Goal: Transaction & Acquisition: Subscribe to service/newsletter

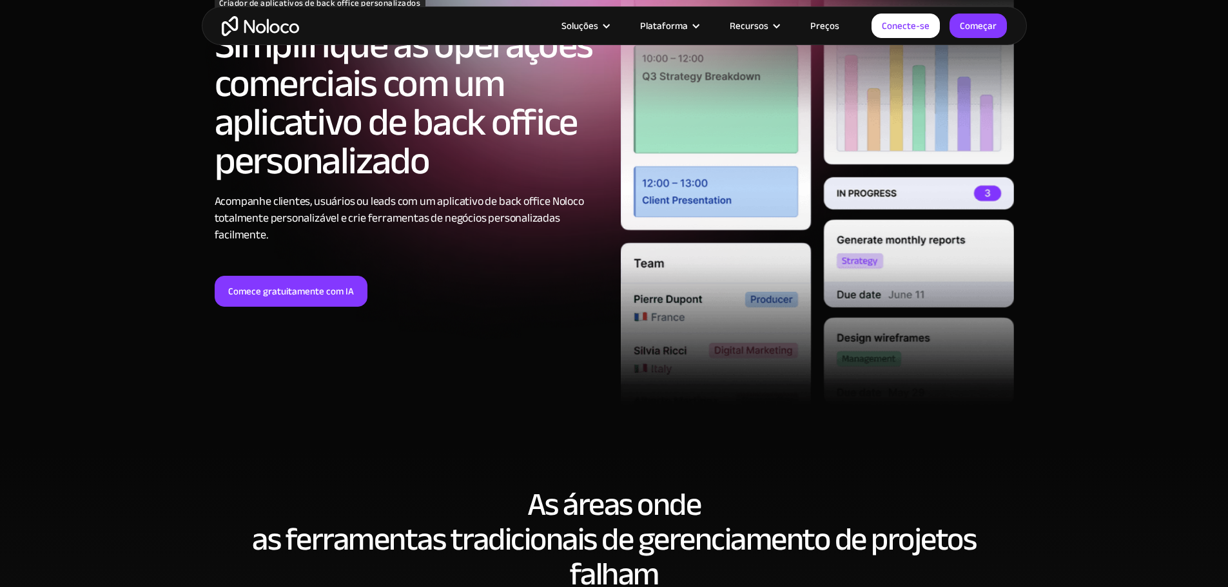
scroll to position [193, 0]
click at [274, 295] on font "Comece gratuitamente com IA" at bounding box center [291, 292] width 126 height 18
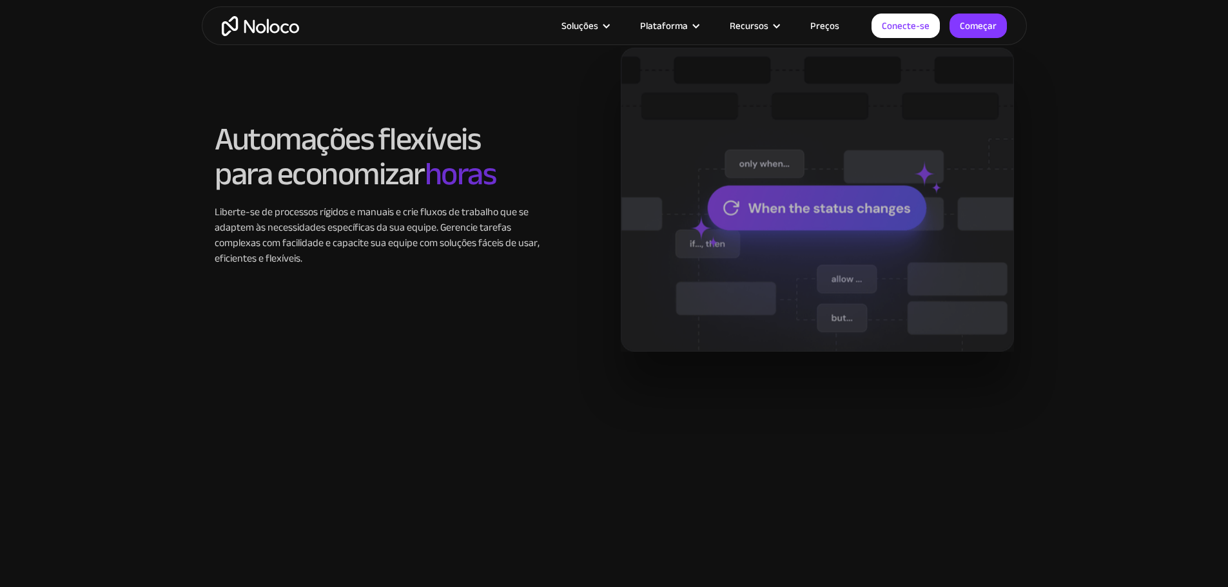
scroll to position [838, 0]
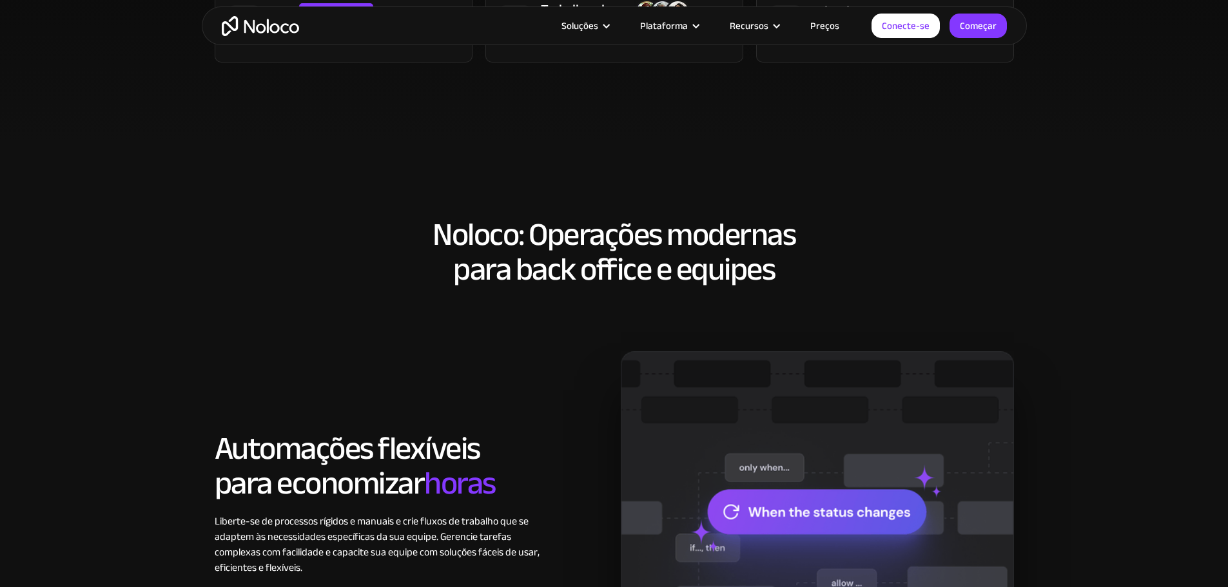
click at [835, 28] on font "Preços" at bounding box center [825, 26] width 29 height 18
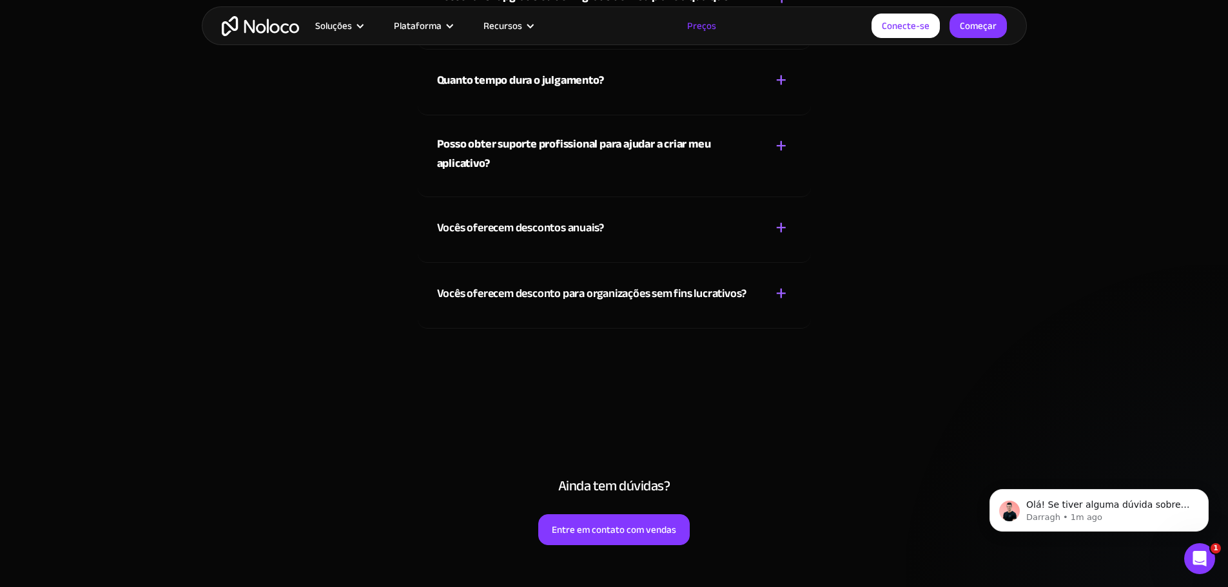
scroll to position [6384, 0]
